Goal: Transaction & Acquisition: Purchase product/service

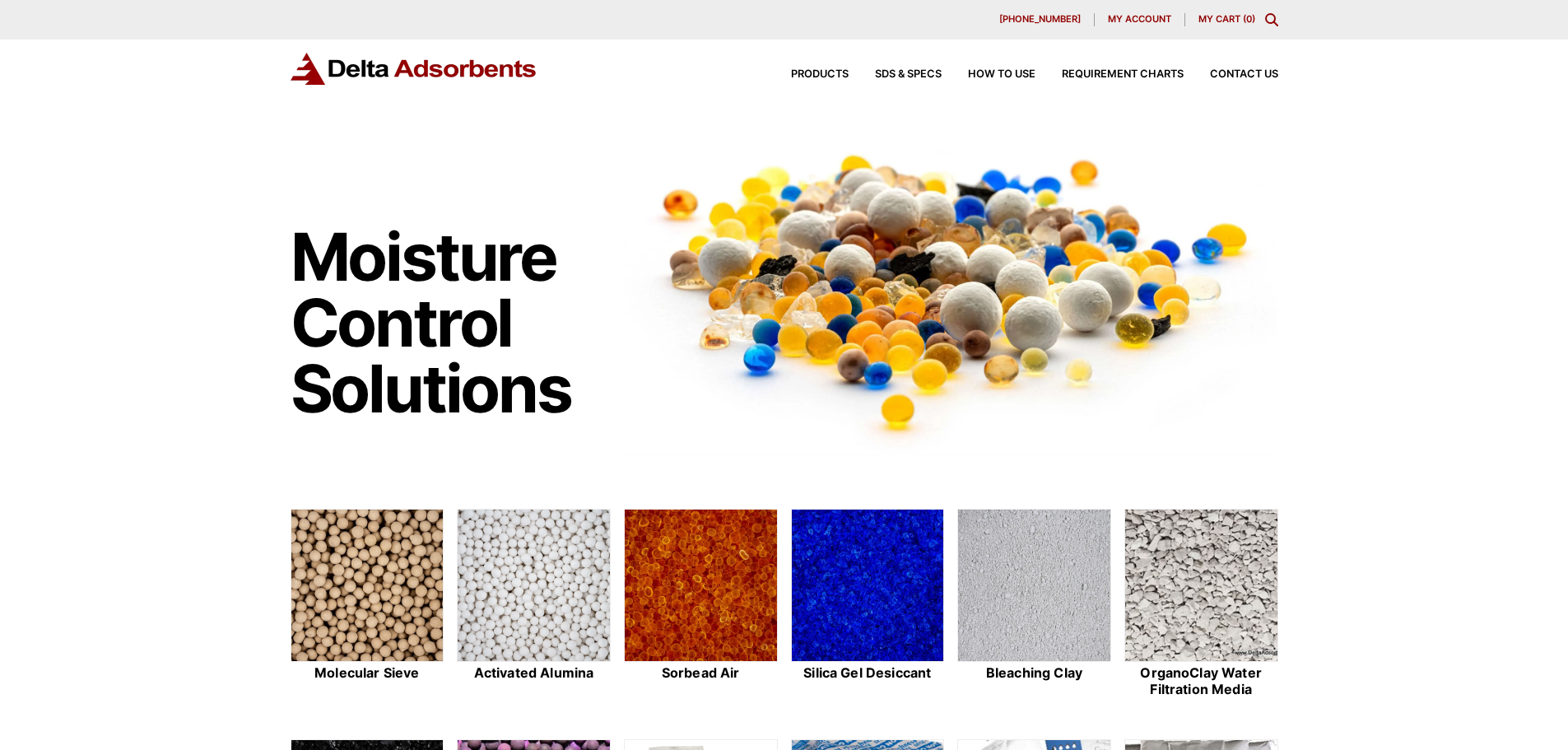
click at [1275, 17] on icon "Toggle Modal Content" at bounding box center [1272, 20] width 14 height 14
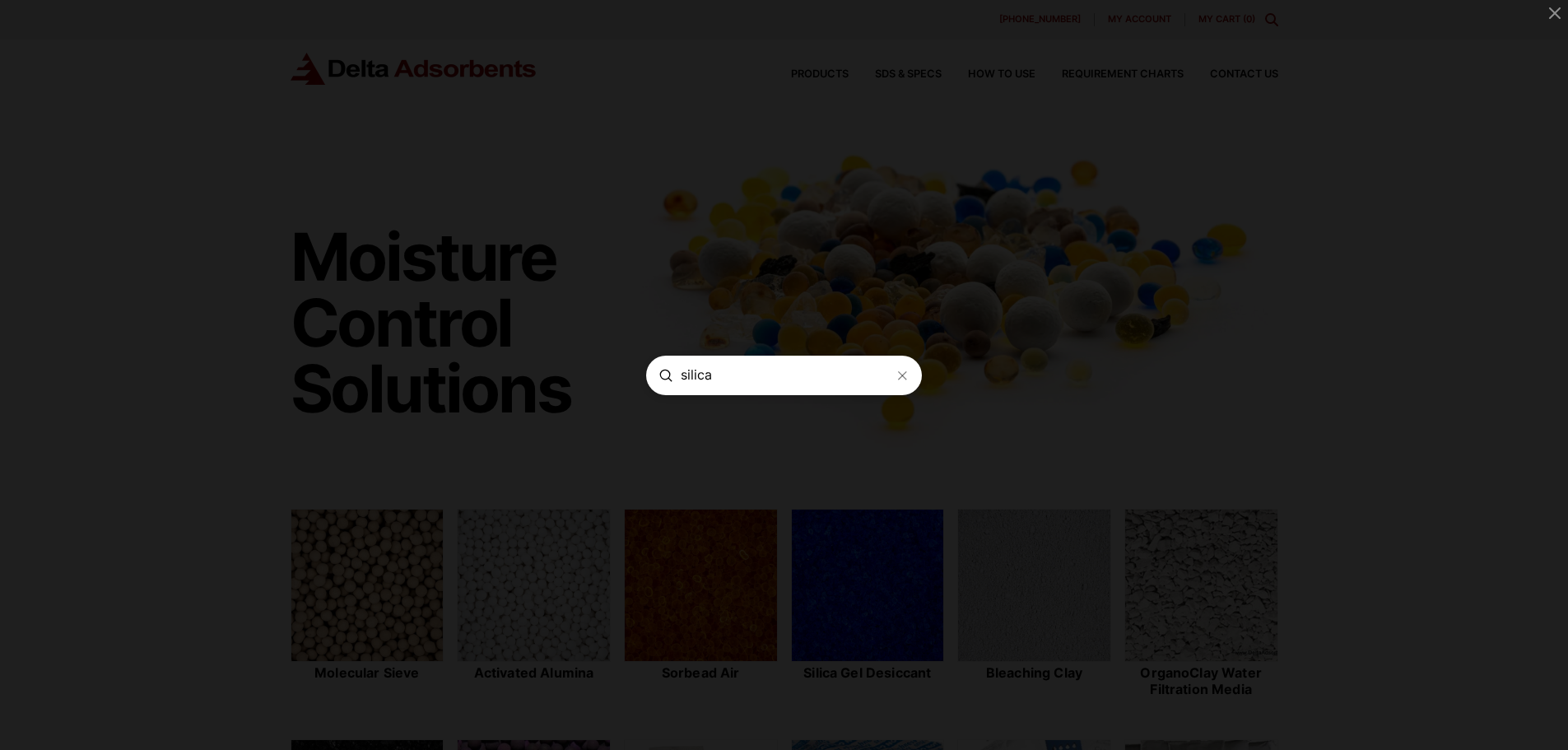
type input "silica"
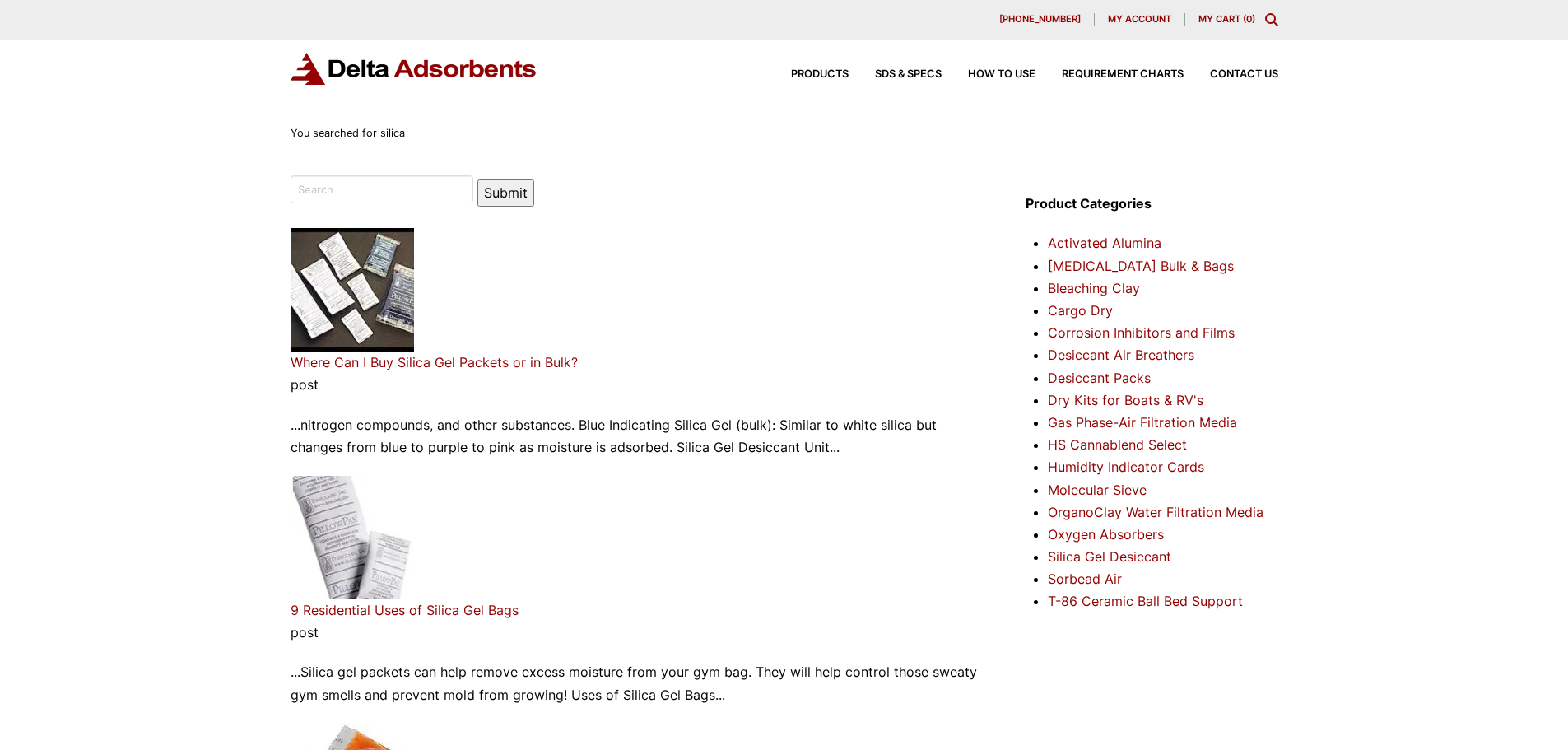
click at [1150, 10] on div "630-980-5205 My account My Cart ( 0 )" at bounding box center [784, 20] width 1568 height 40
click at [1152, 19] on span "My account" at bounding box center [1139, 19] width 63 height 9
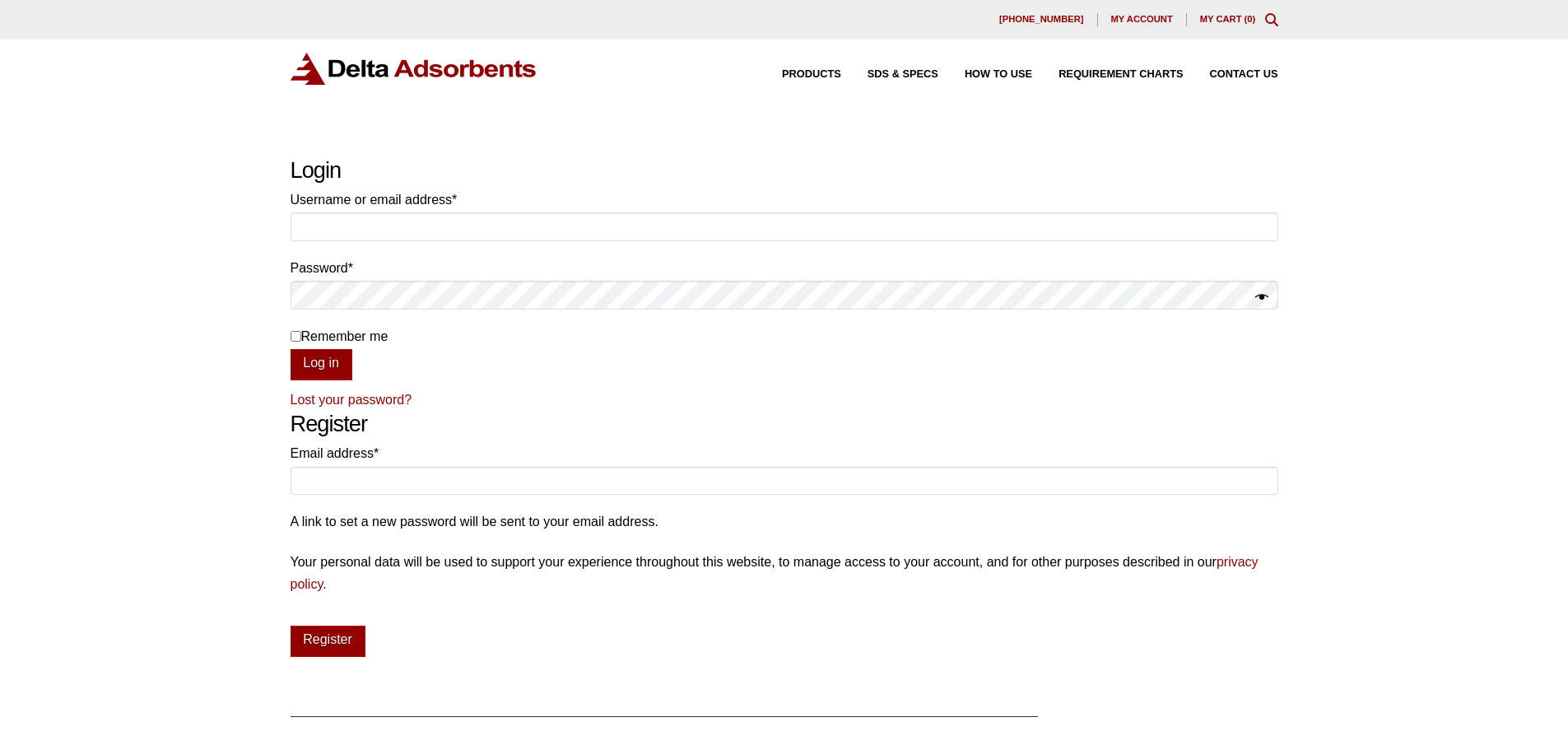
type input "jace"
click at [1264, 292] on button "Show password" at bounding box center [1262, 297] width 14 height 23
click at [293, 336] on input "Remember me" at bounding box center [296, 336] width 11 height 11
checkbox input "true"
click at [324, 361] on button "Log in" at bounding box center [322, 365] width 62 height 32
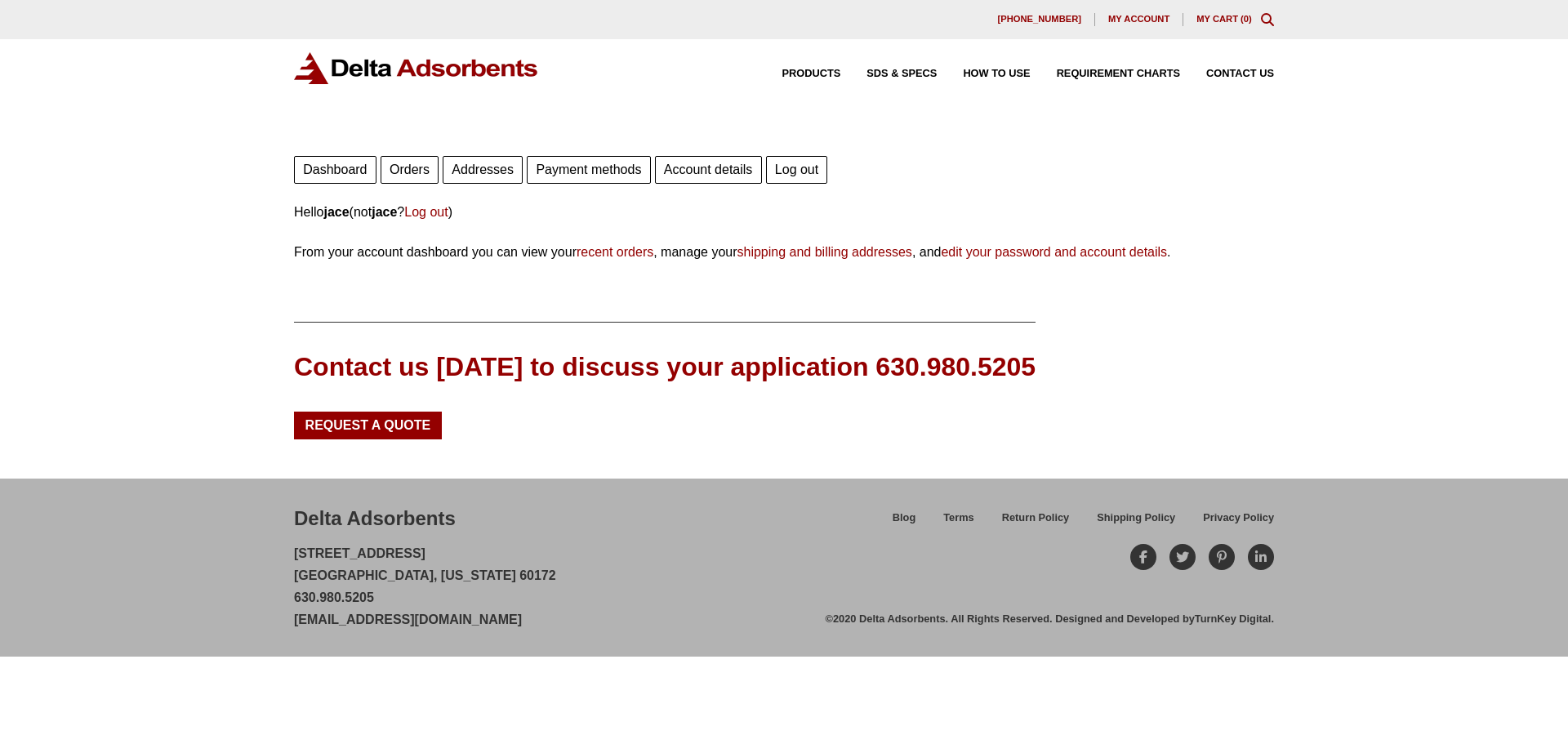
click at [703, 174] on link "Account details" at bounding box center [708, 169] width 107 height 28
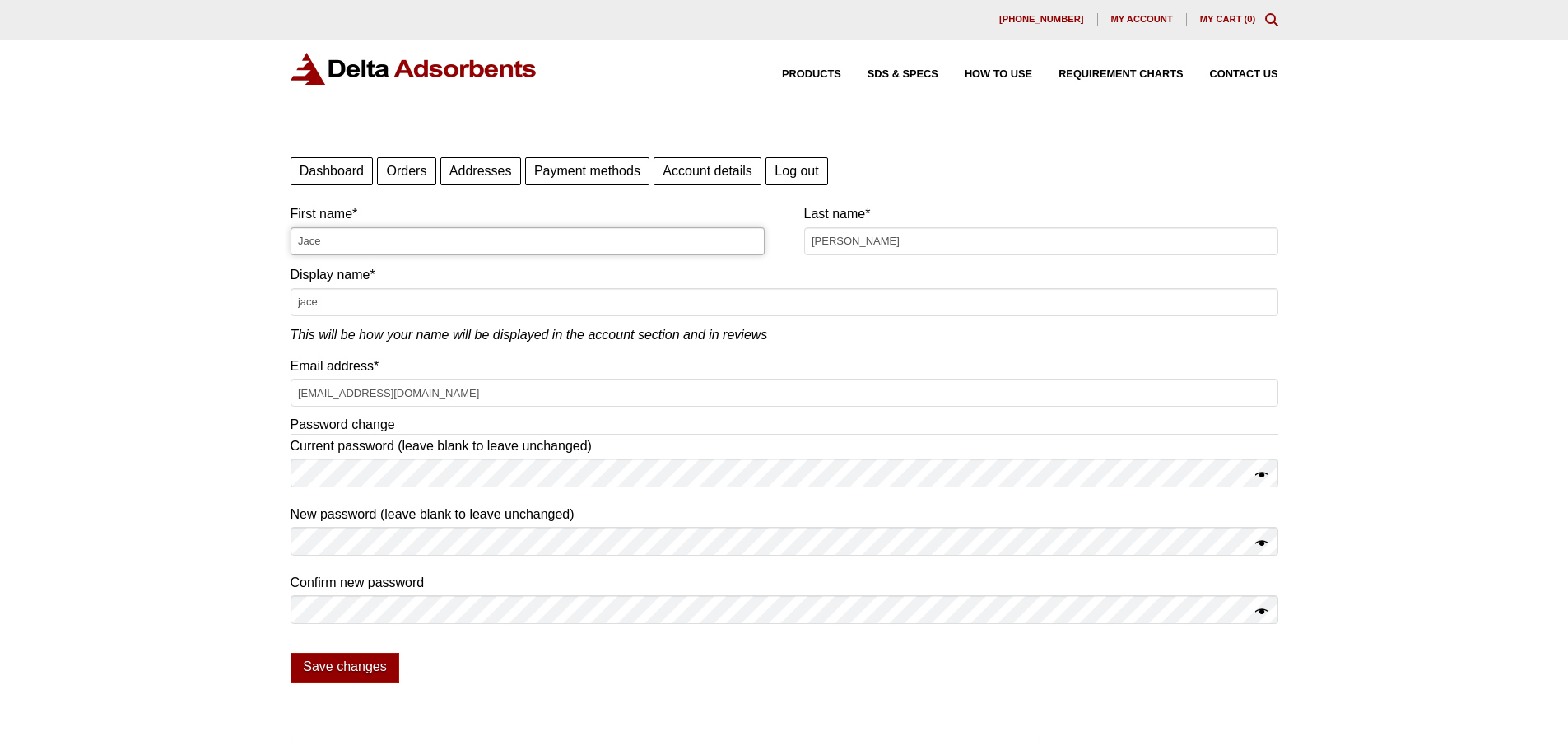
drag, startPoint x: 352, startPoint y: 245, endPoint x: 175, endPoint y: 253, distance: 177.2
click at [176, 256] on div "Our website has detected that you are using an outdated browser that will preve…" at bounding box center [784, 541] width 1568 height 1081
type input "Danielle"
type input "Anderson"
type input "d"
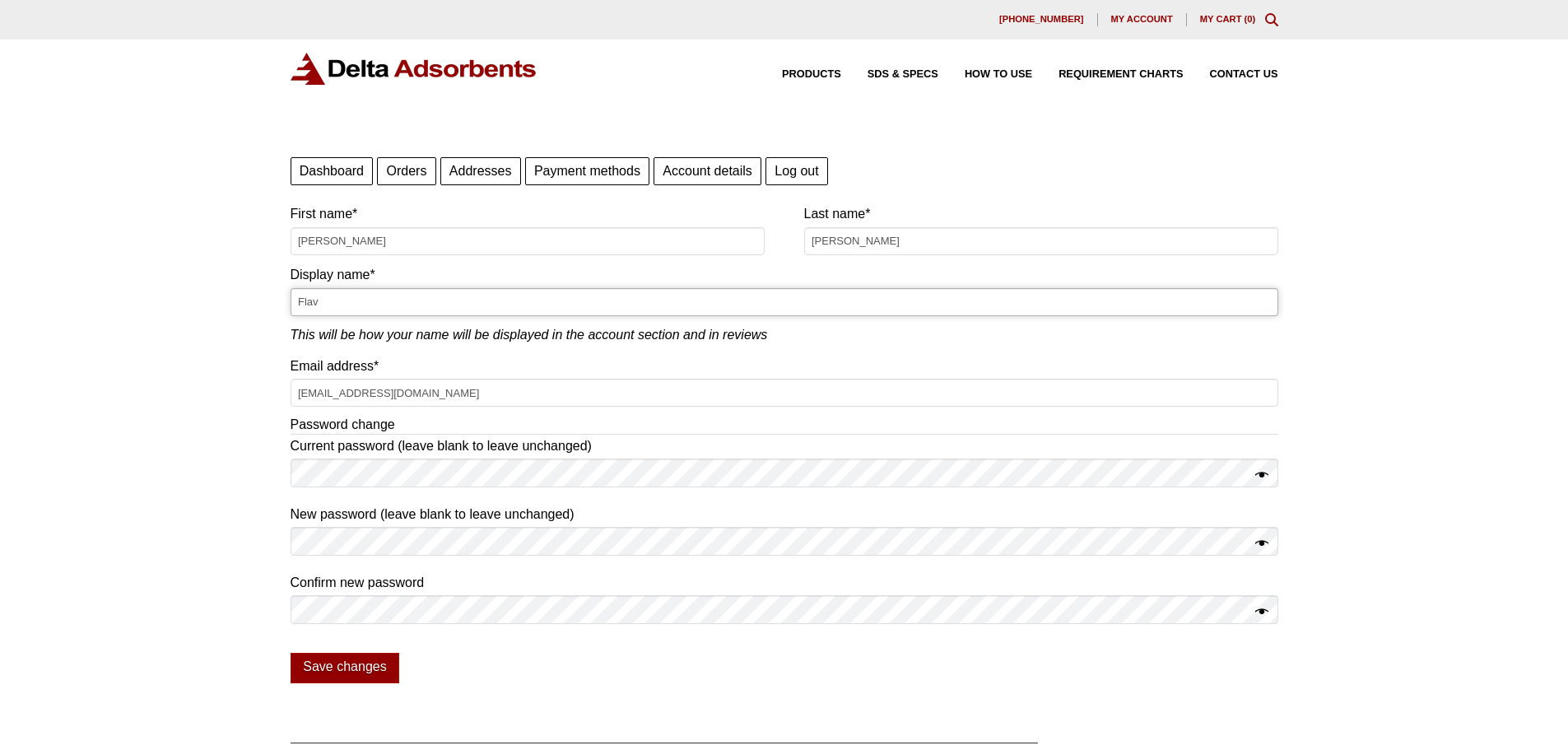
type input "Flav"
type input "[EMAIL_ADDRESS][DOMAIN_NAME]"
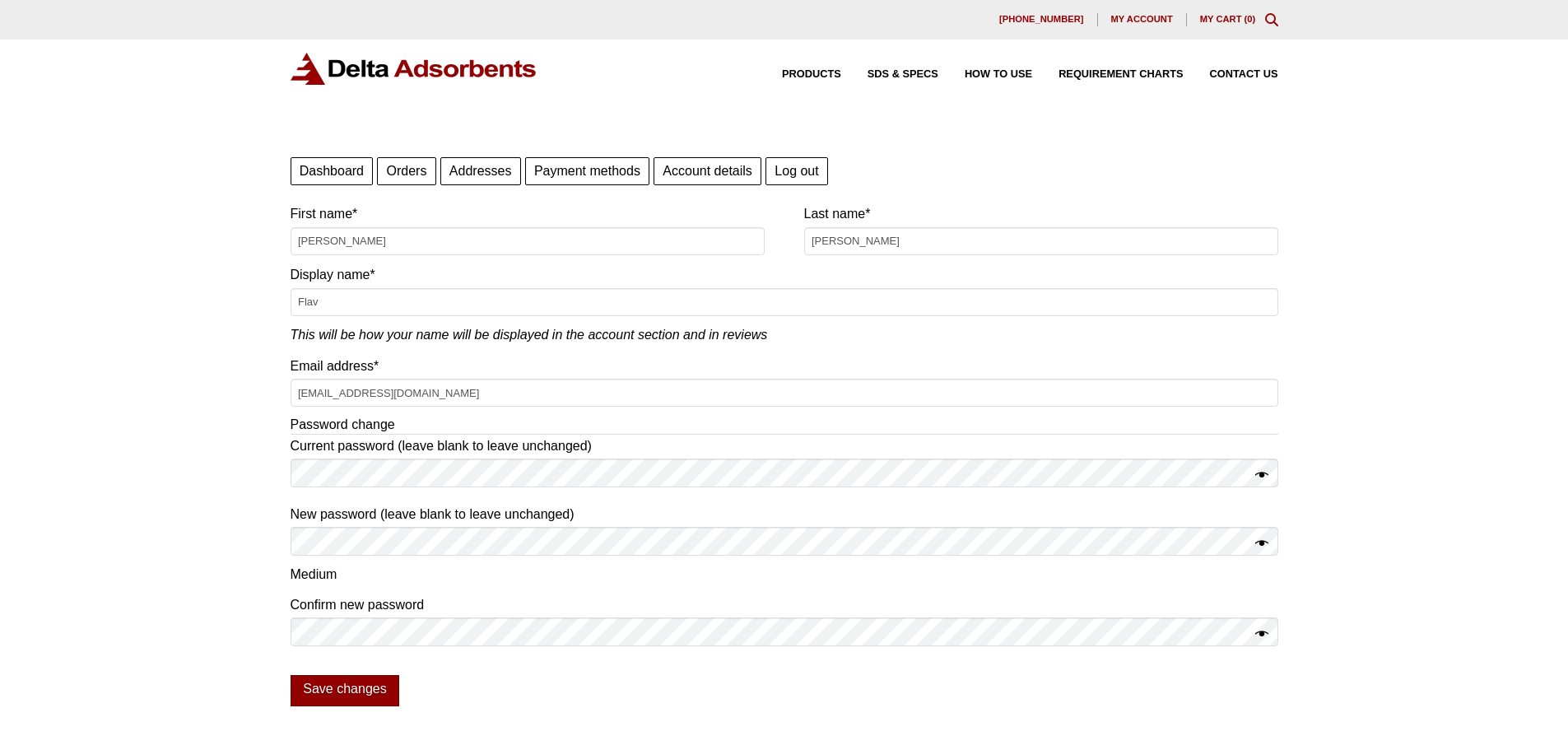
click at [309, 689] on button "Save changes" at bounding box center [345, 691] width 110 height 32
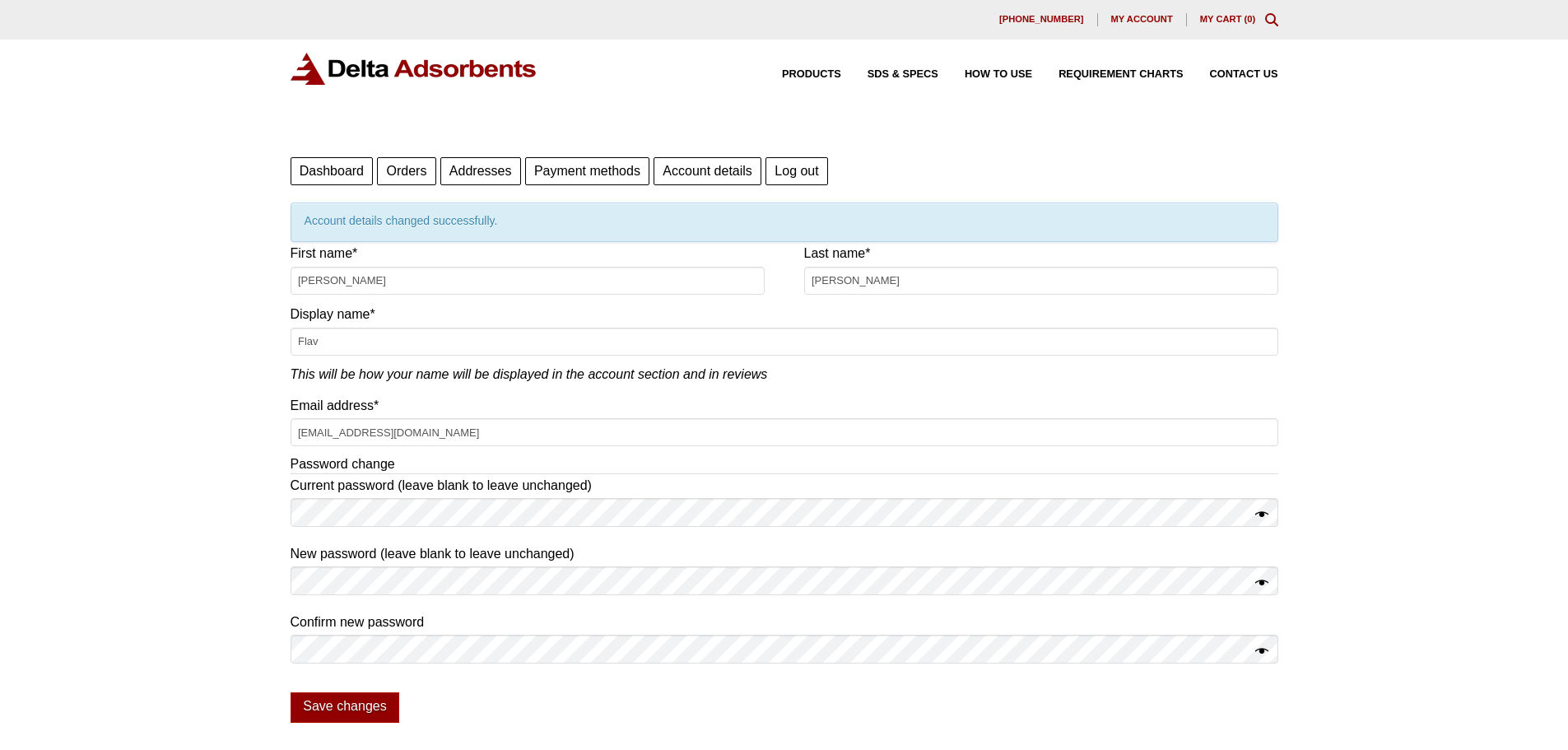
click at [1147, 15] on span "My account" at bounding box center [1142, 19] width 62 height 9
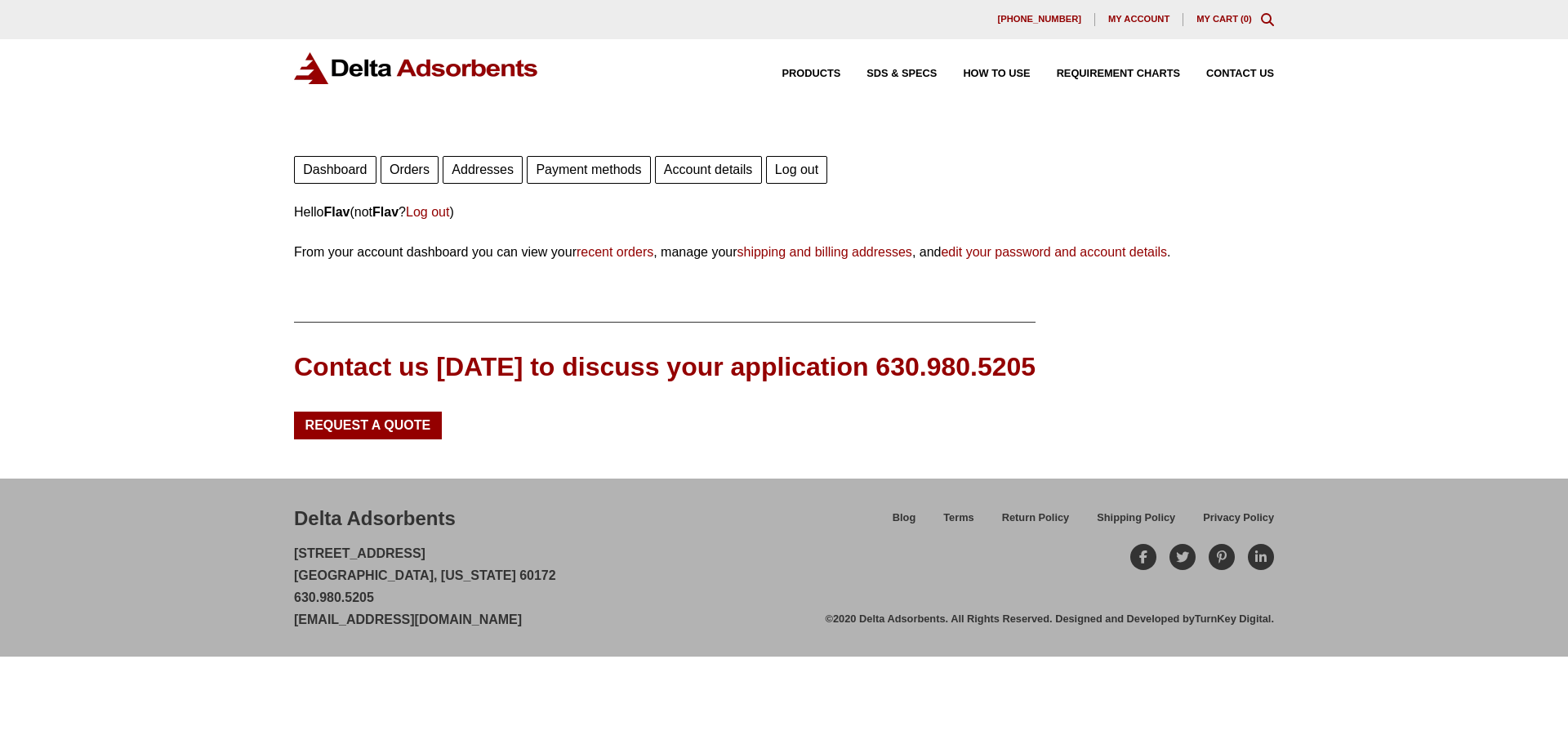
click at [405, 164] on link "Orders" at bounding box center [409, 169] width 58 height 28
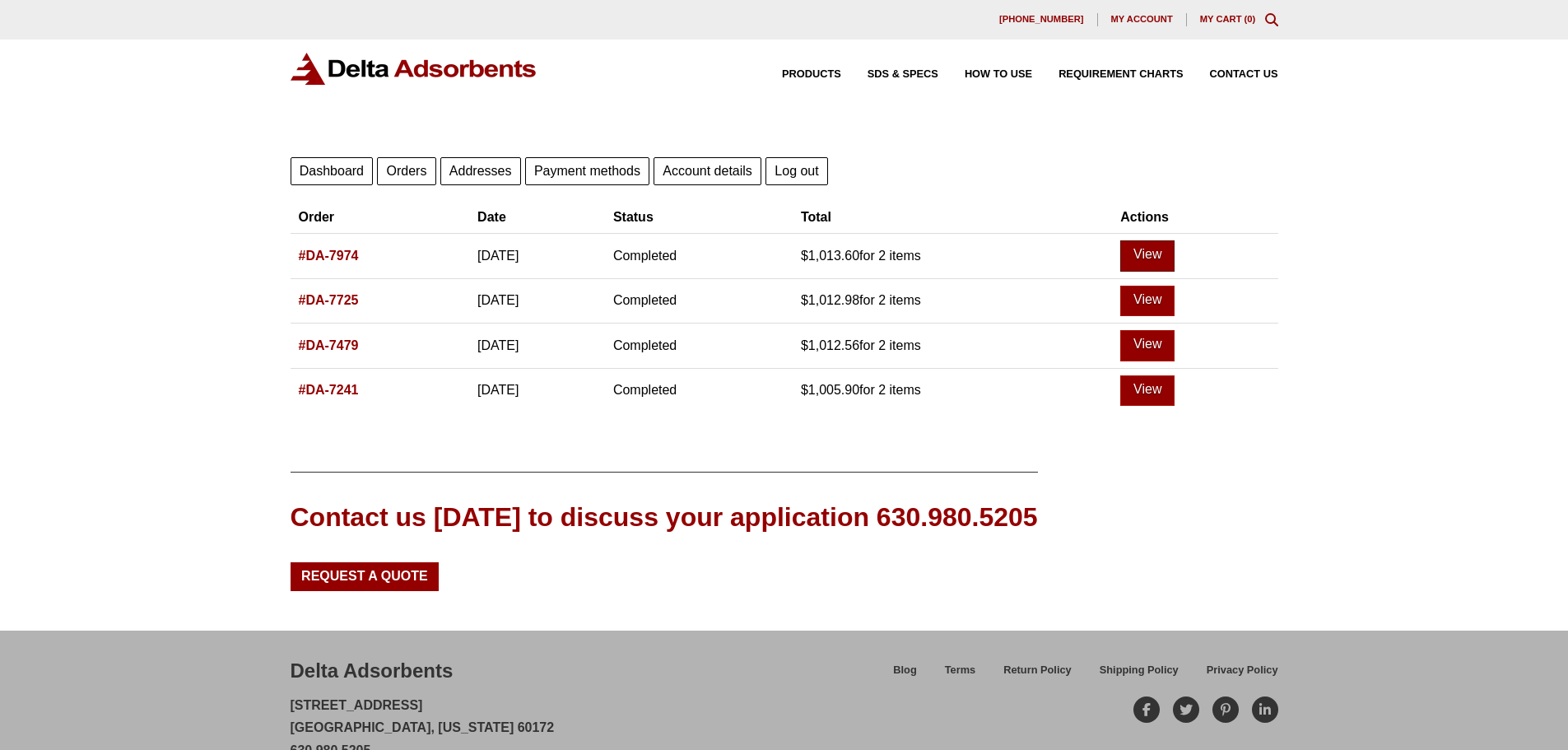
click at [1175, 248] on link "View" at bounding box center [1147, 256] width 54 height 32
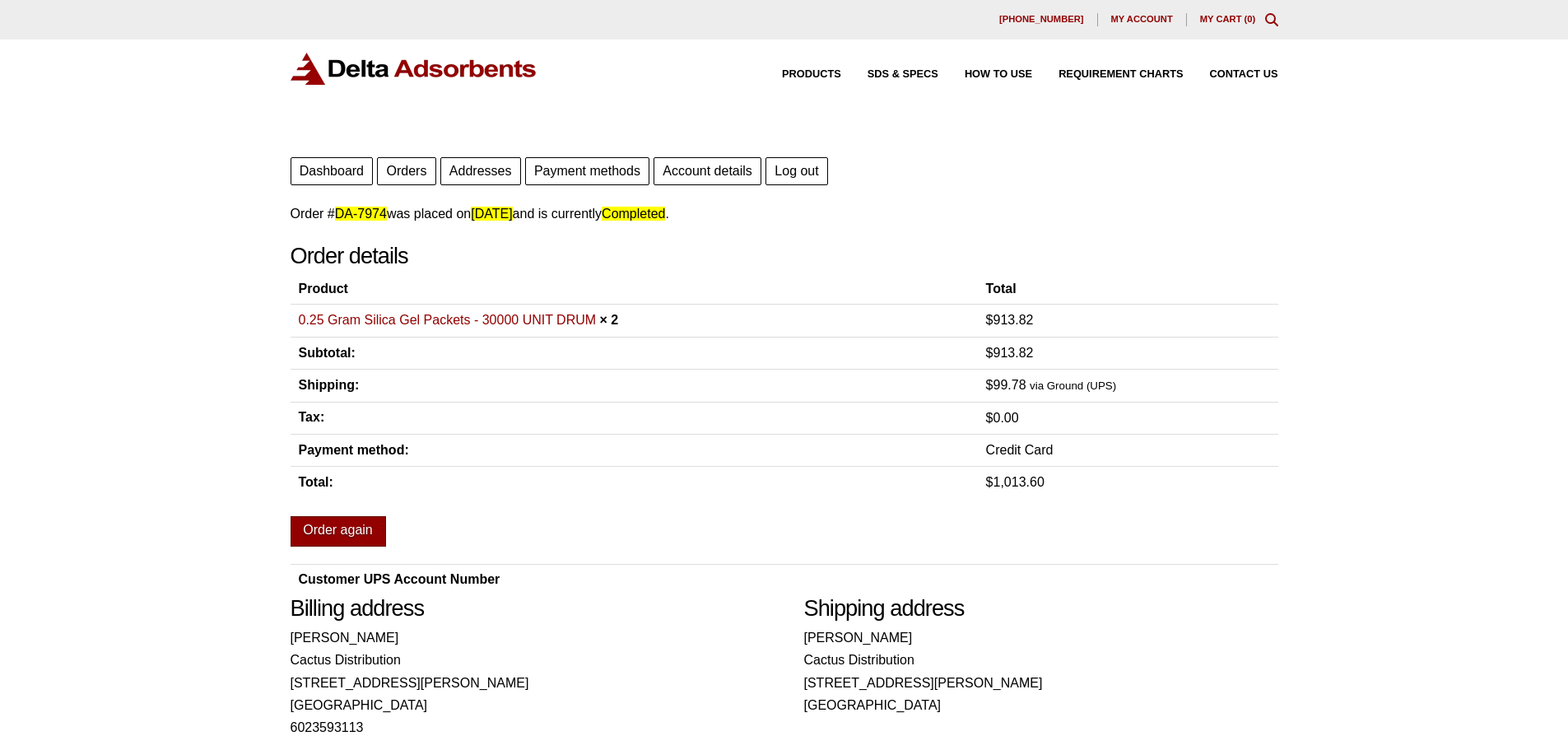
click at [342, 516] on link "Order again" at bounding box center [338, 531] width 95 height 32
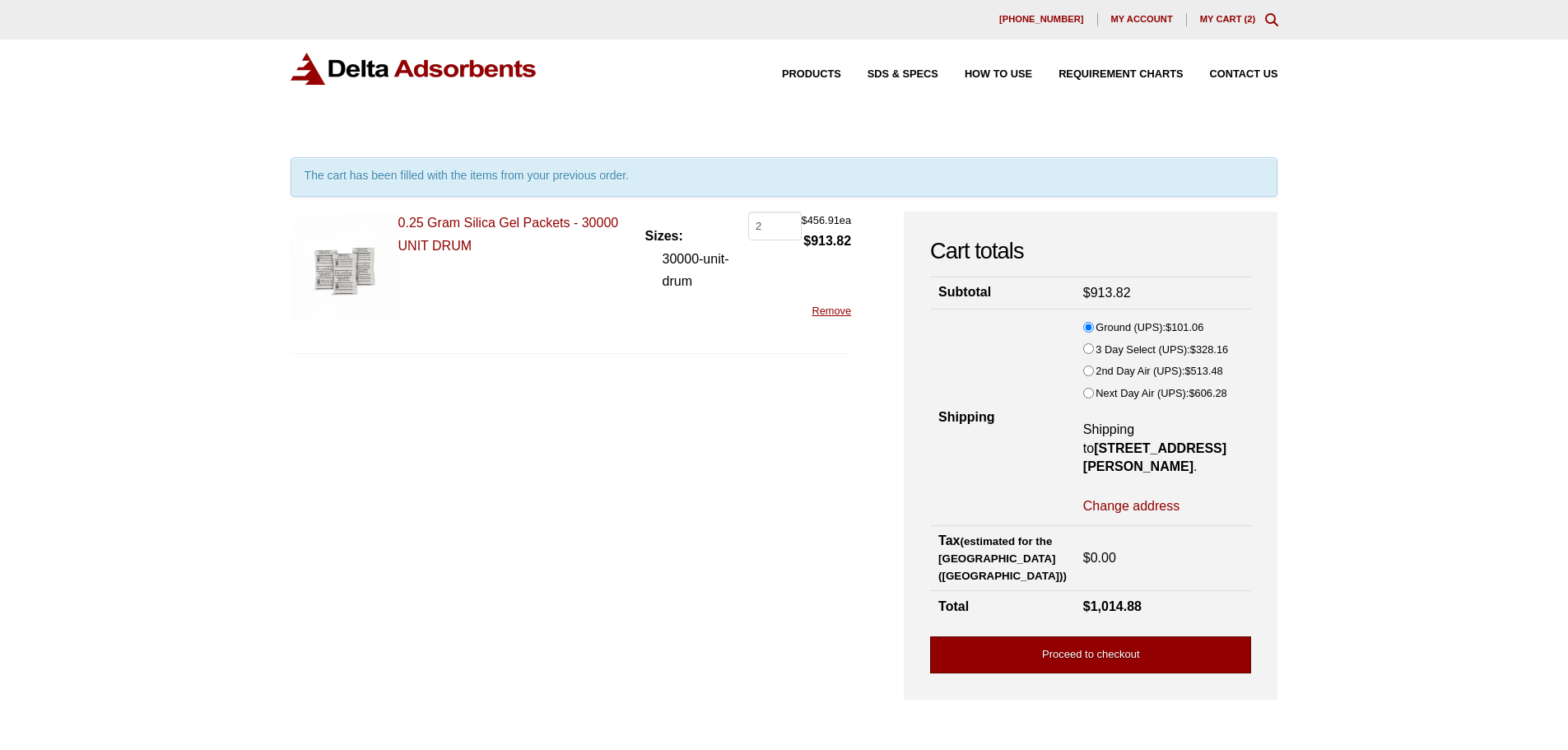
click at [1086, 637] on link "Proceed to checkout" at bounding box center [1090, 655] width 321 height 37
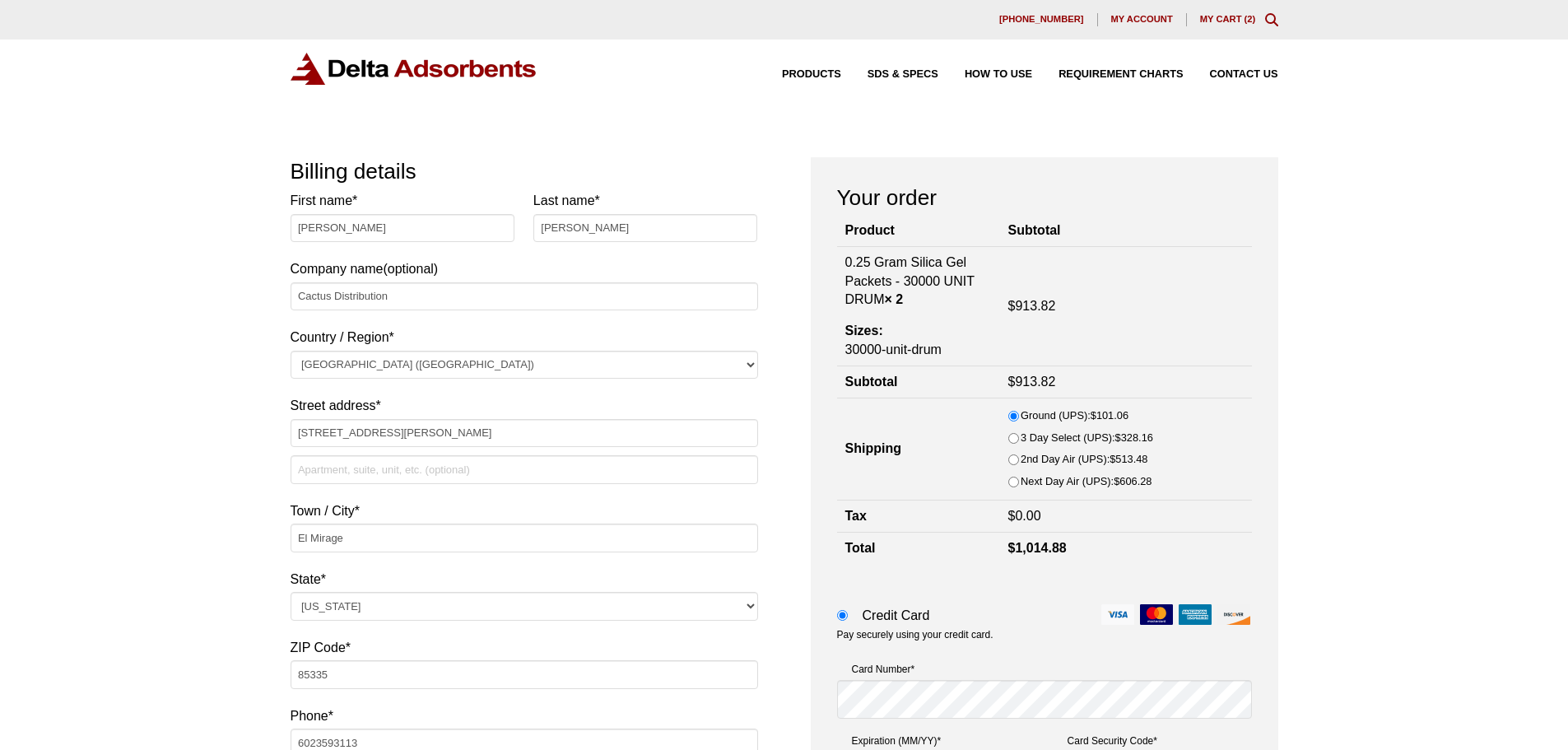
select select "AZ"
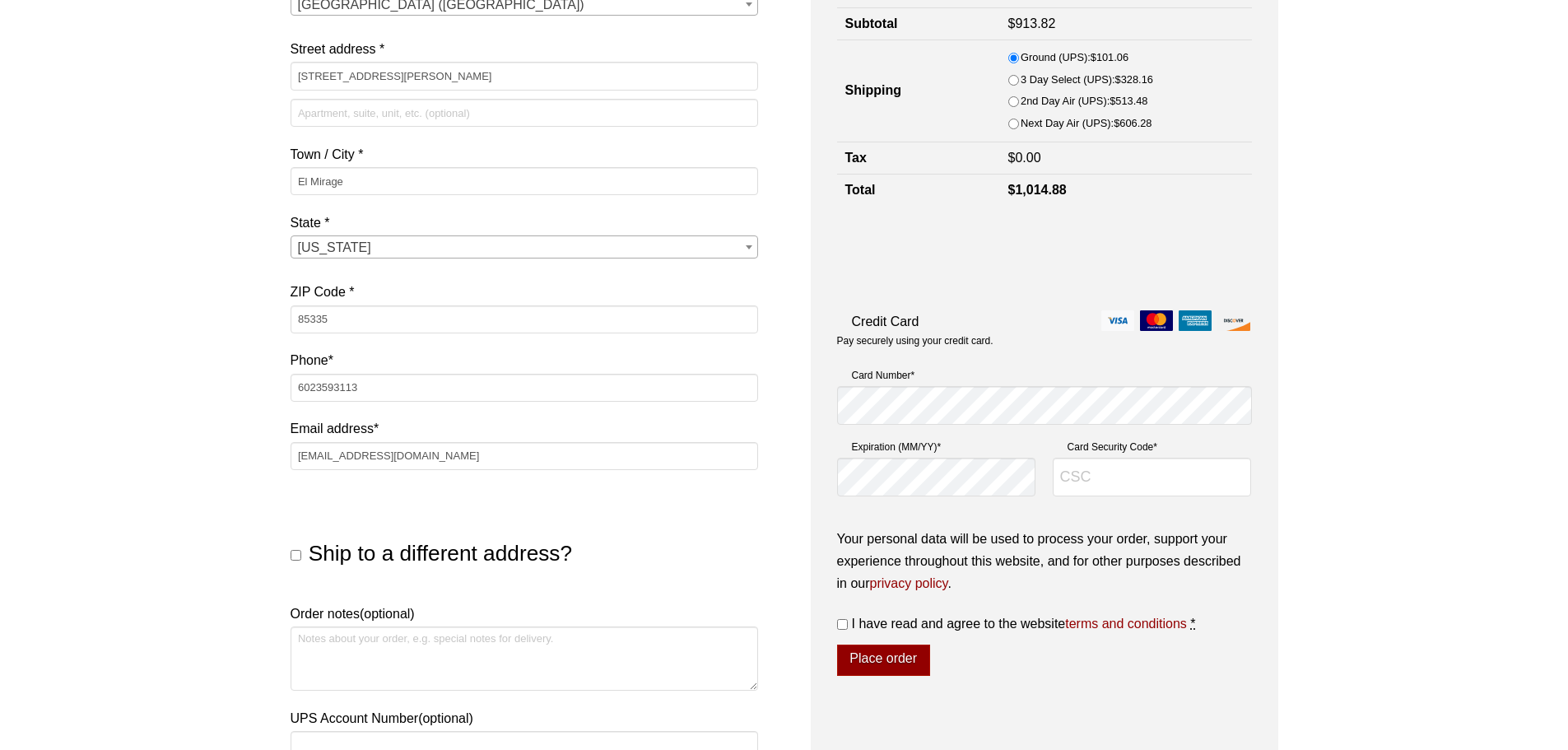
scroll to position [287, 0]
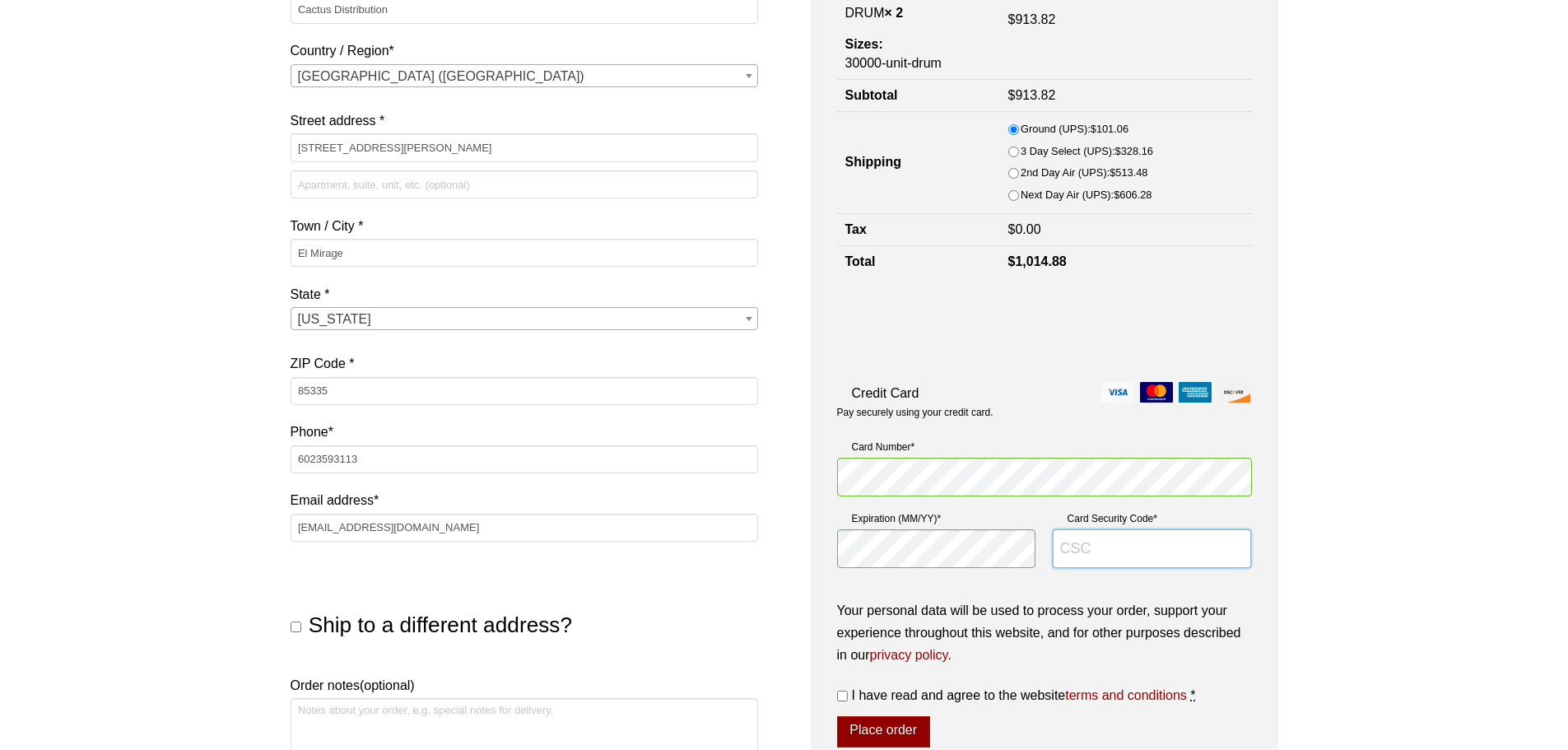
click at [1127, 551] on input "Card Security Code *" at bounding box center [1152, 550] width 199 height 40
type input "278"
click at [847, 693] on input "I have read and agree to the website terms and conditions *" at bounding box center [843, 696] width 11 height 11
checkbox input "true"
click at [891, 733] on button "Place order" at bounding box center [884, 732] width 93 height 32
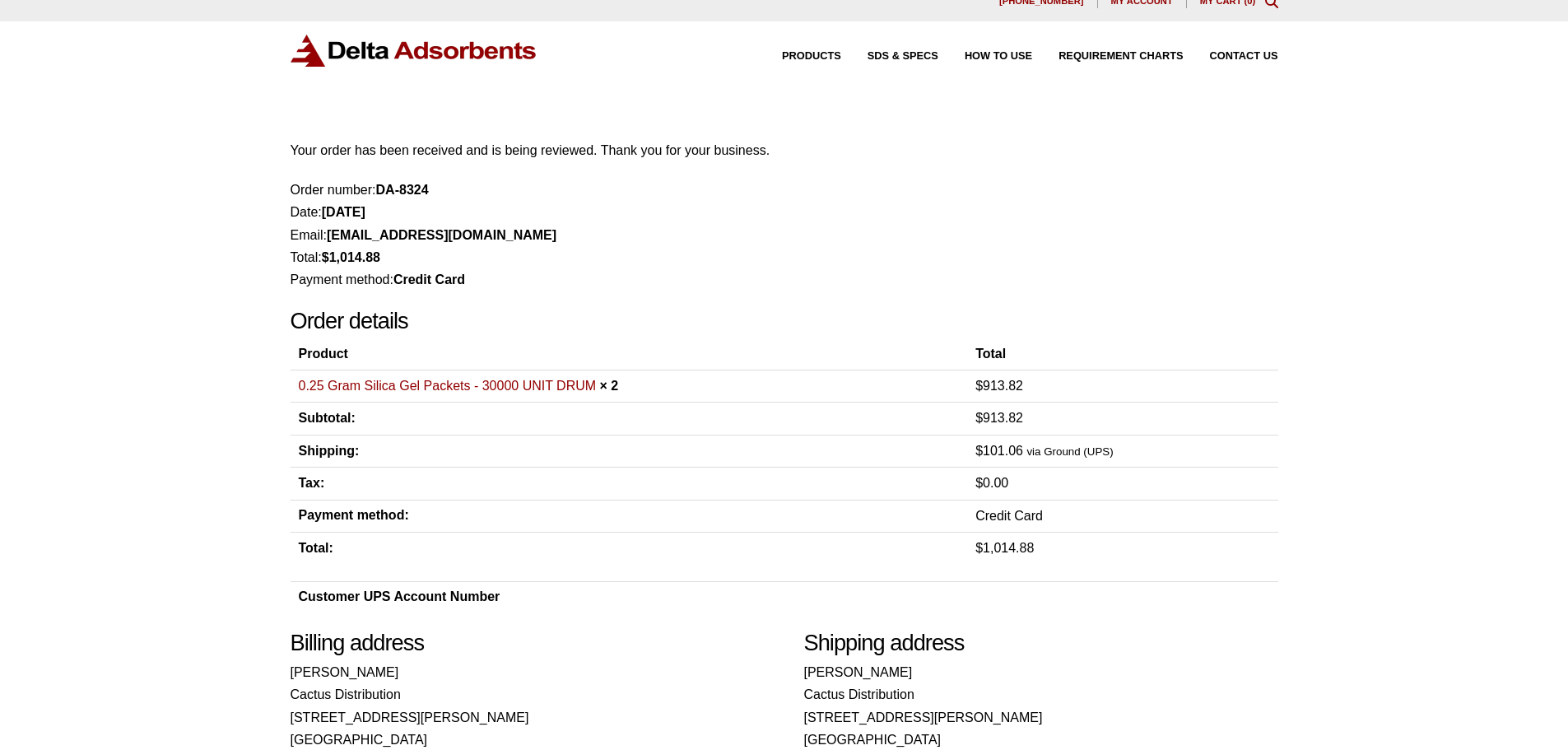
scroll to position [2, 0]
